Goal: Navigation & Orientation: Find specific page/section

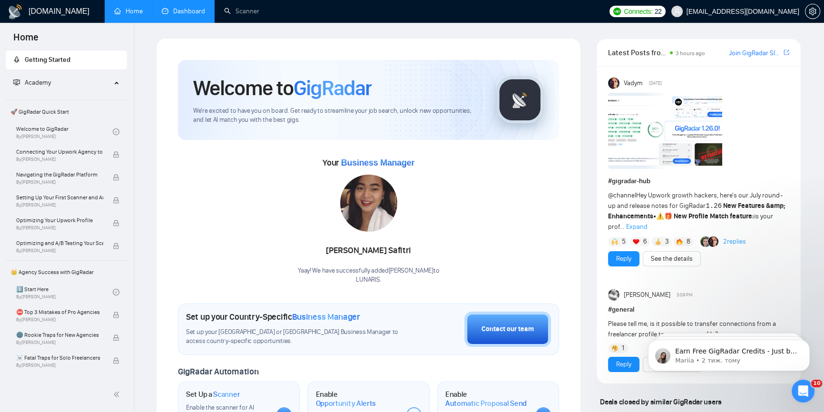
click at [198, 15] on link "Dashboard" at bounding box center [183, 11] width 43 height 8
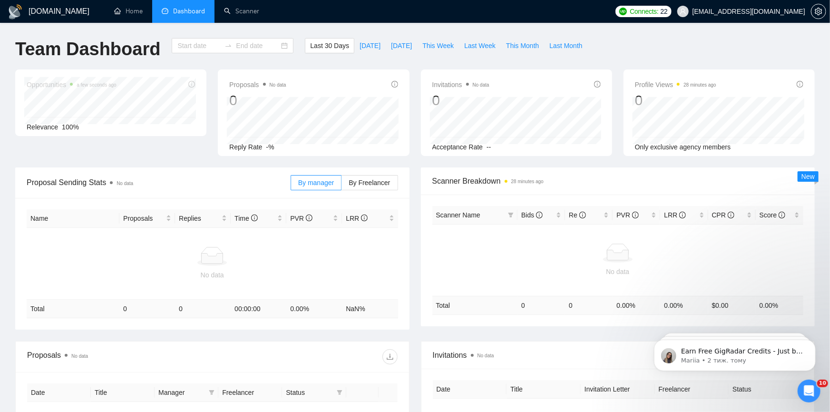
type input "[DATE]"
